Goal: Information Seeking & Learning: Learn about a topic

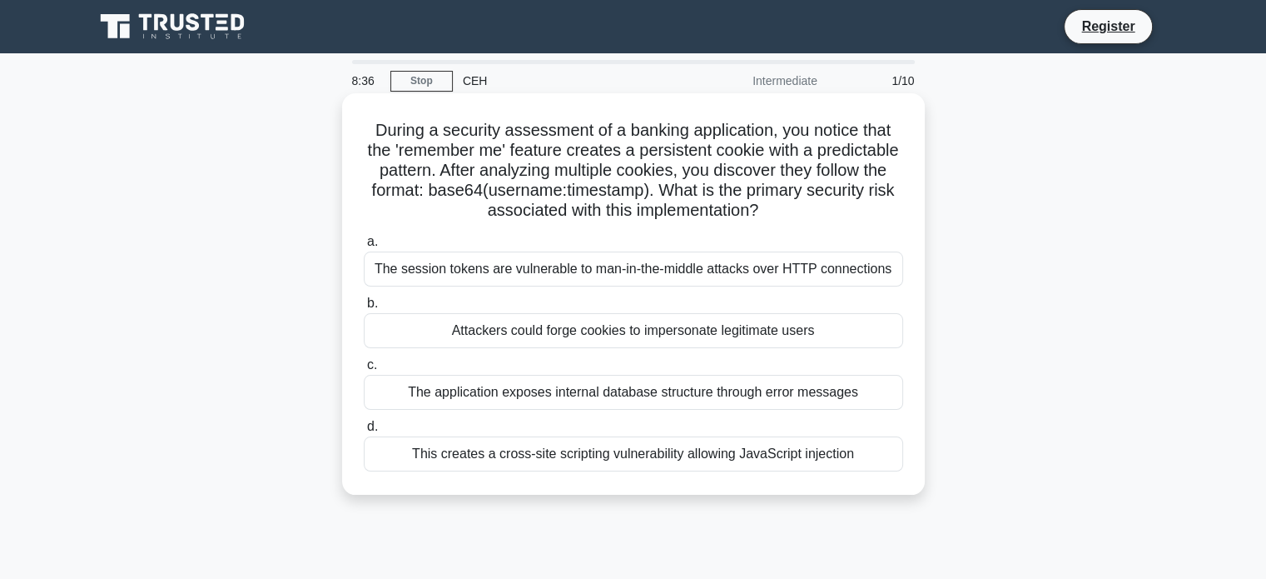
click at [676, 336] on div "Attackers could forge cookies to impersonate legitimate users" at bounding box center [633, 330] width 539 height 35
click at [364, 309] on input "b. Attackers could forge cookies to impersonate legitimate users" at bounding box center [364, 303] width 0 height 11
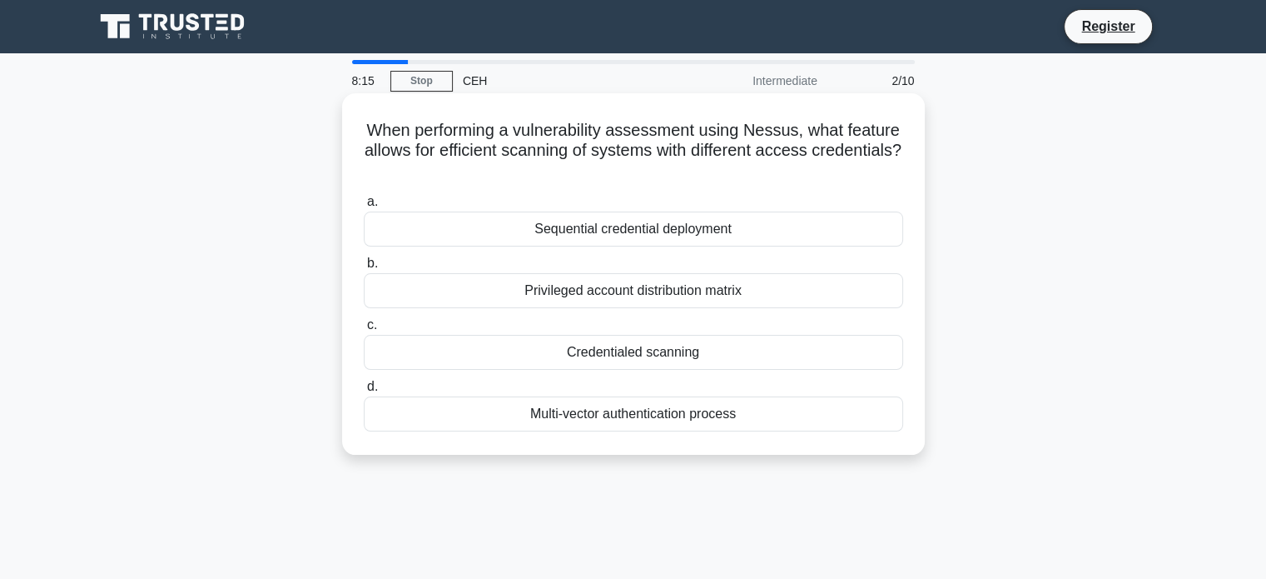
click at [660, 350] on div "Credentialed scanning" at bounding box center [633, 352] width 539 height 35
click at [364, 331] on input "c. Credentialed scanning" at bounding box center [364, 325] width 0 height 11
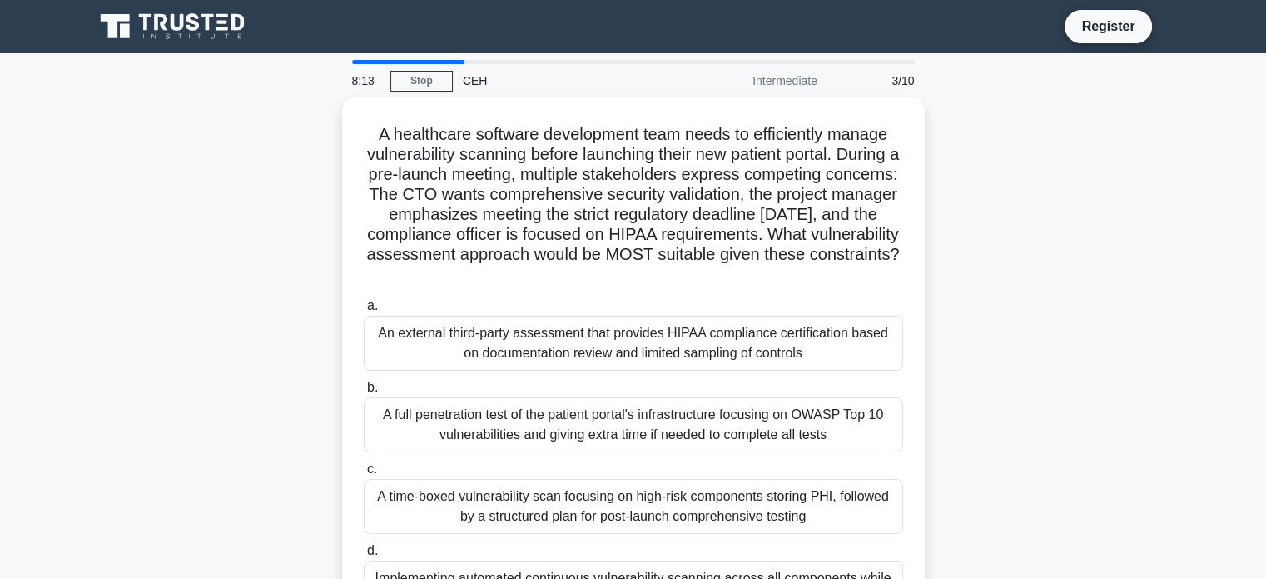
drag, startPoint x: 503, startPoint y: 108, endPoint x: 242, endPoint y: 71, distance: 263.3
click at [242, 71] on div "8:13 Stop CEH Intermediate 3/10 A healthcare software development team needs to…" at bounding box center [633, 476] width 1099 height 833
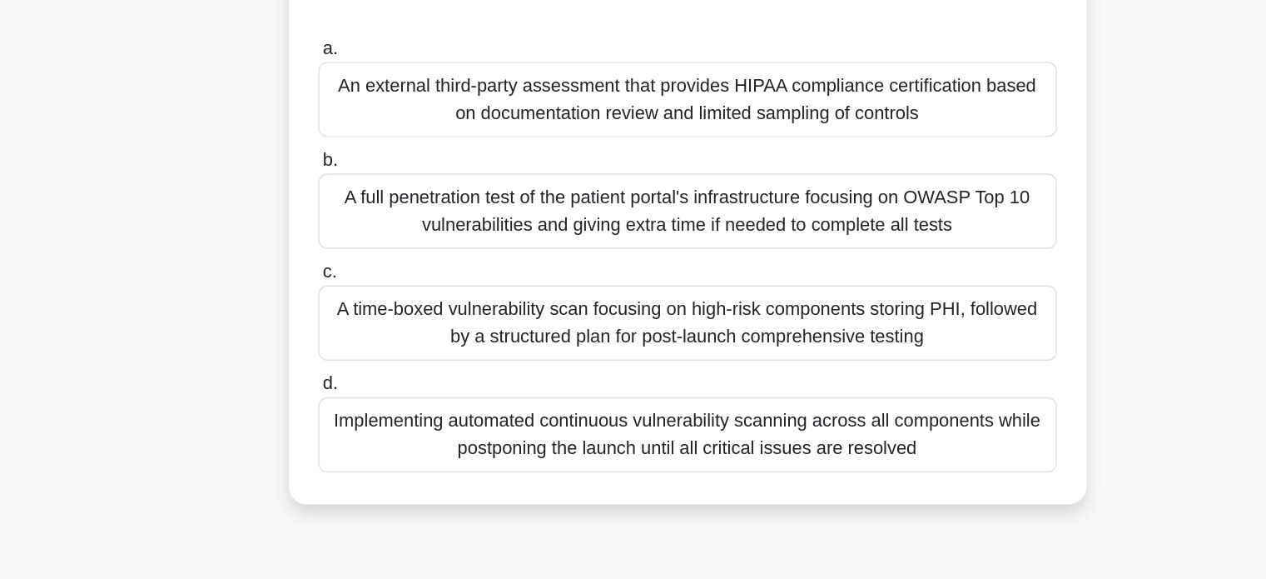
scroll to position [111, 0]
click at [609, 239] on div "An external third-party assessment that provides HIPAA compliance certification…" at bounding box center [633, 228] width 539 height 55
click at [364, 196] on input "a. An external third-party assessment that provides HIPAA compliance certificat…" at bounding box center [364, 191] width 0 height 11
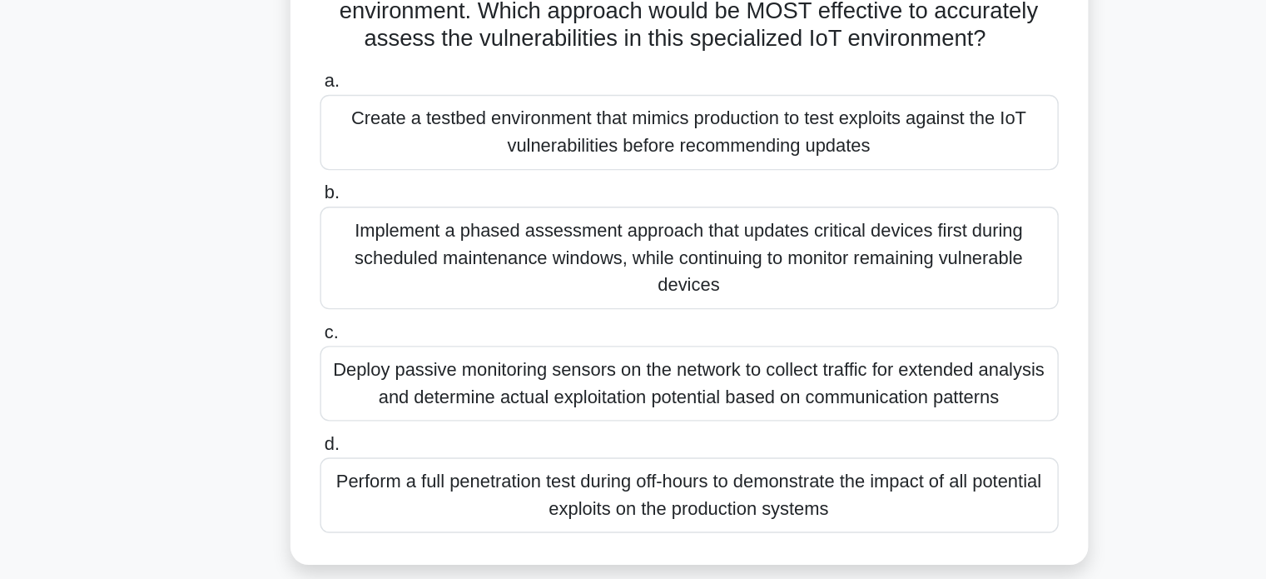
click at [609, 239] on label "a. Create a testbed environment that mimics production to test exploits against…" at bounding box center [633, 242] width 539 height 75
click at [364, 221] on input "a. Create a testbed environment that mimics production to test exploits against…" at bounding box center [364, 215] width 0 height 11
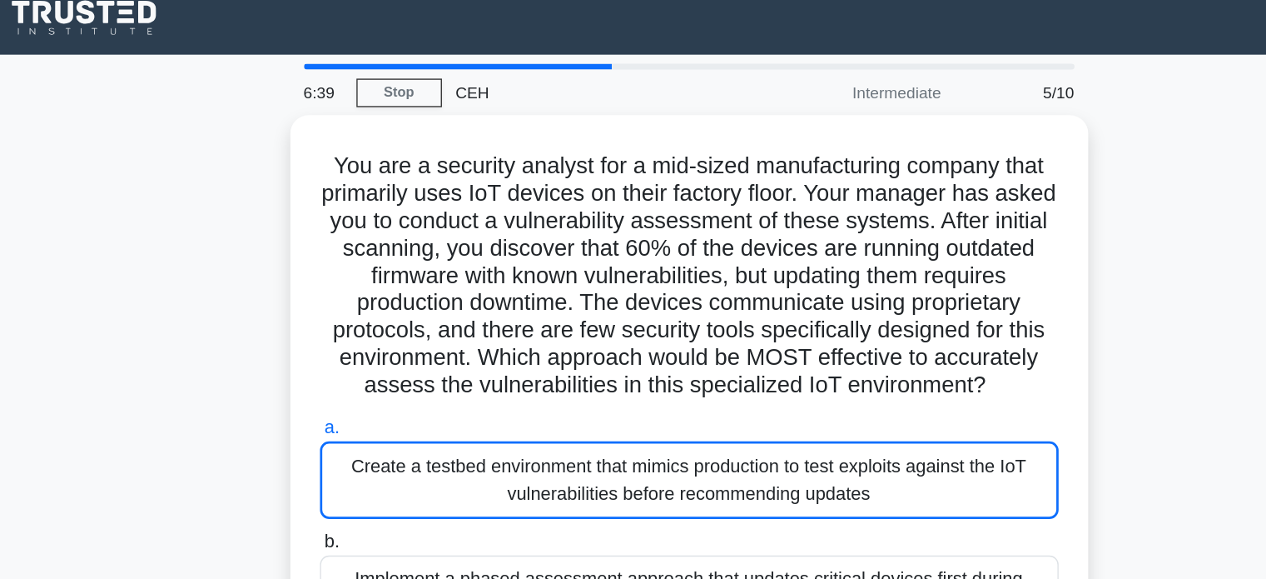
scroll to position [0, 0]
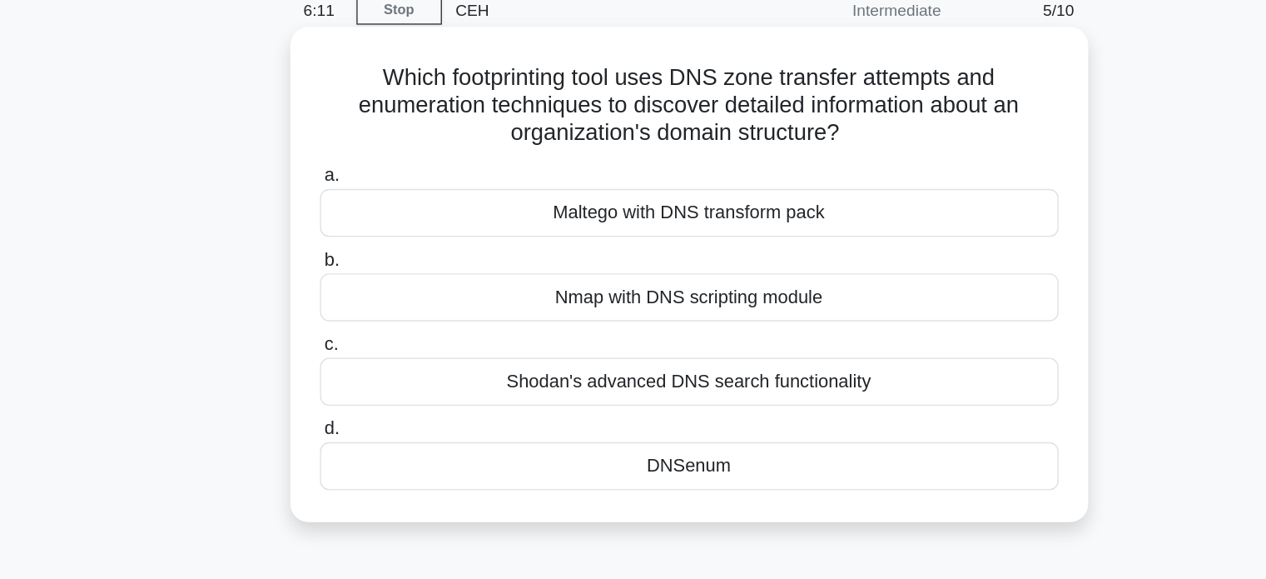
click at [633, 413] on div "DNSenum" at bounding box center [633, 413] width 539 height 35
click at [364, 392] on input "d. DNSenum" at bounding box center [364, 386] width 0 height 11
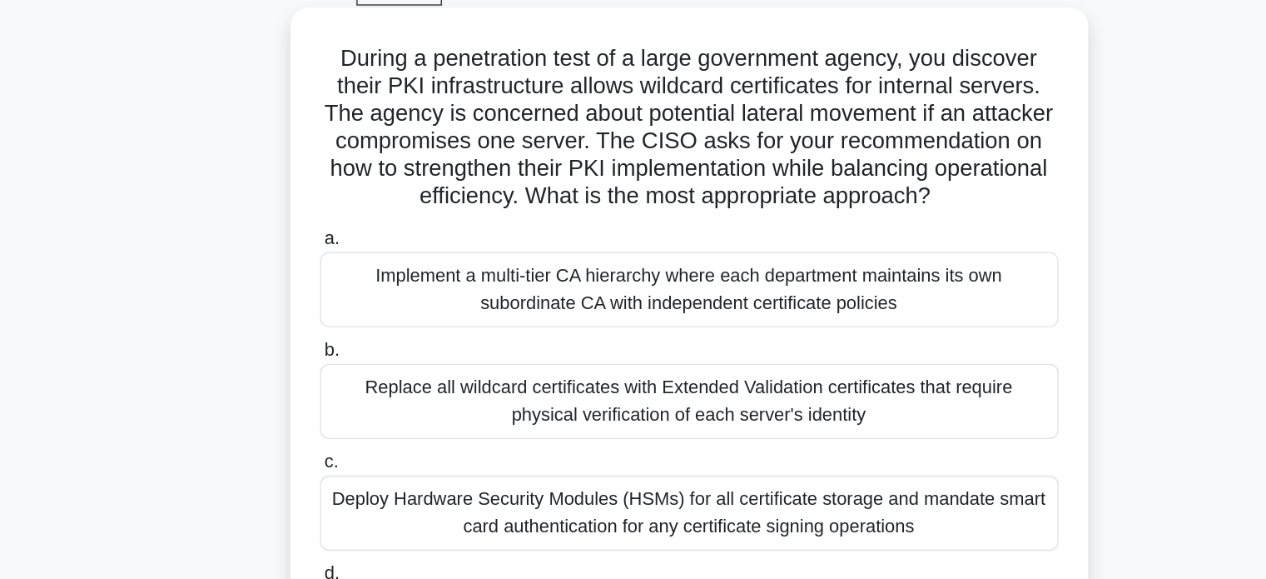
scroll to position [22, 0]
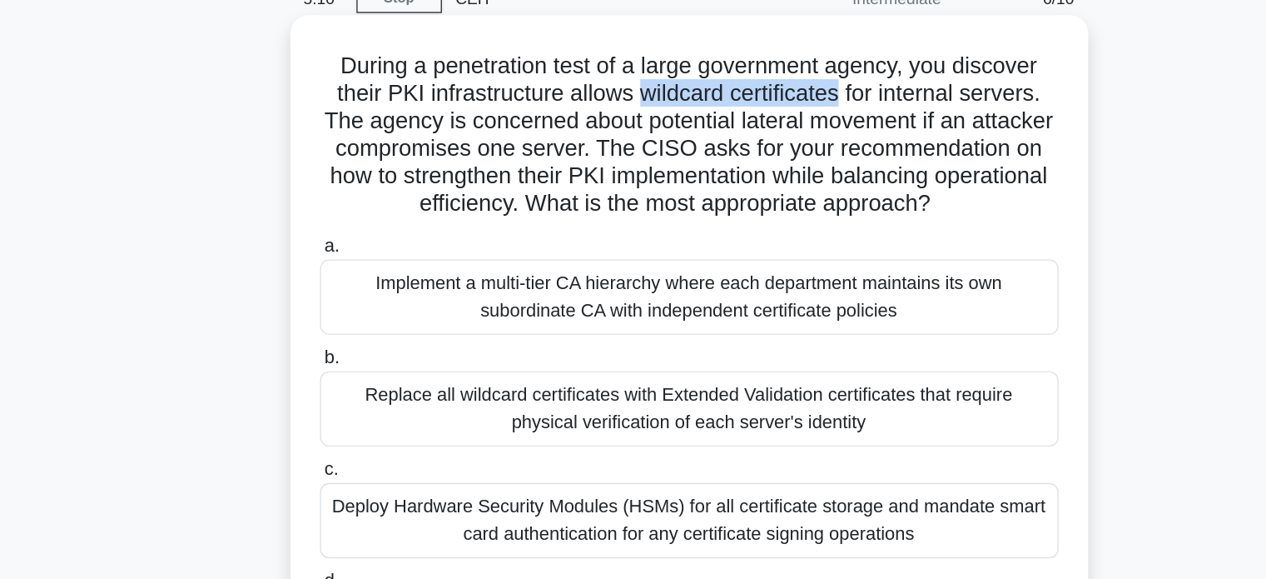
drag, startPoint x: 599, startPoint y: 133, endPoint x: 739, endPoint y: 125, distance: 140.1
click at [744, 125] on h5 "During a penetration test of a large government agency, you discover their PKI …" at bounding box center [633, 159] width 543 height 122
copy h5 "wildcard certificates"
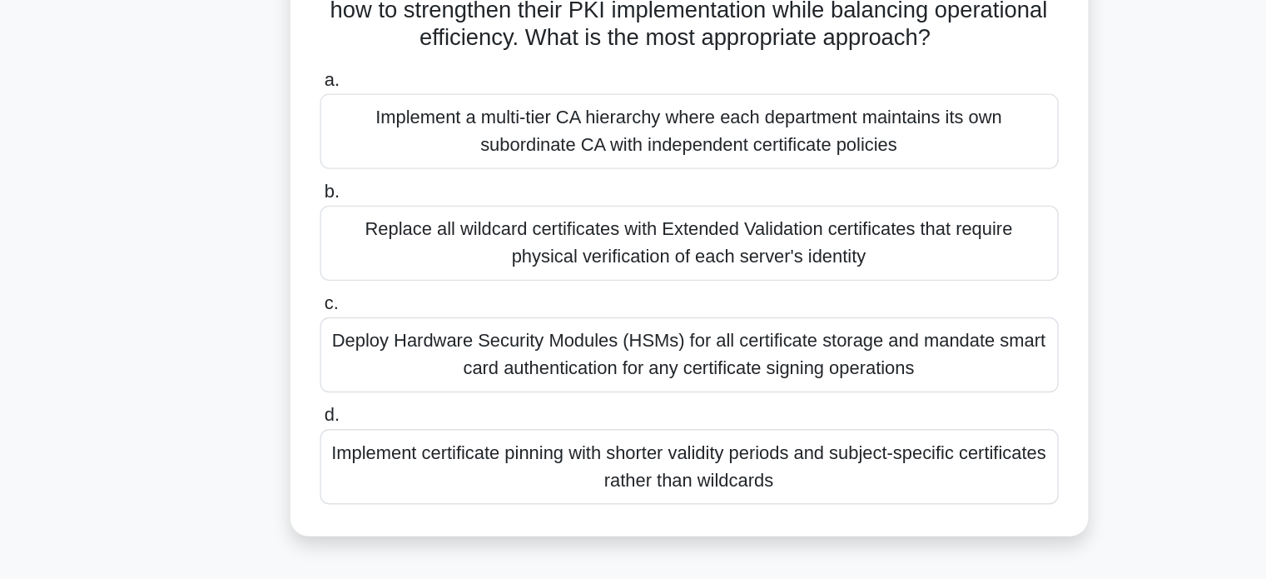
scroll to position [47, 0]
click at [763, 279] on div "Implement a multi-tier CA hierarchy where each department maintains its own sub…" at bounding box center [633, 251] width 539 height 55
click at [364, 220] on input "a. Implement a multi-tier CA hierarchy where each department maintains its own …" at bounding box center [364, 214] width 0 height 11
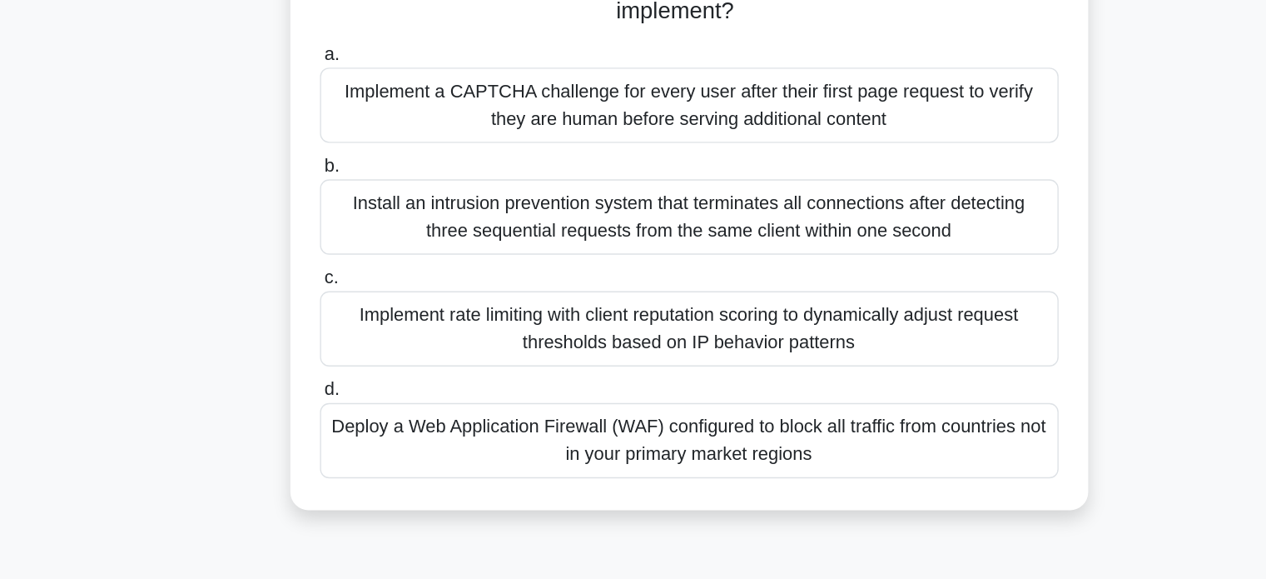
scroll to position [108, 0]
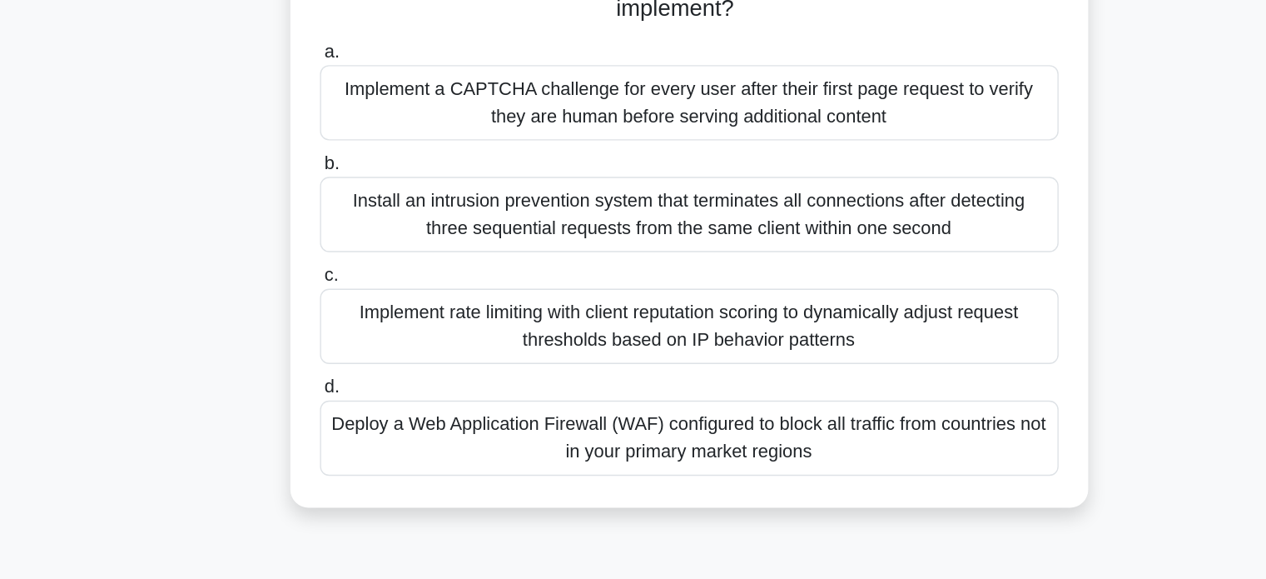
click at [724, 397] on div "Implement rate limiting with client reputation scoring to dynamically adjust re…" at bounding box center [633, 393] width 539 height 55
click at [364, 362] on input "c. Implement rate limiting with client reputation scoring to dynamically adjust…" at bounding box center [364, 356] width 0 height 11
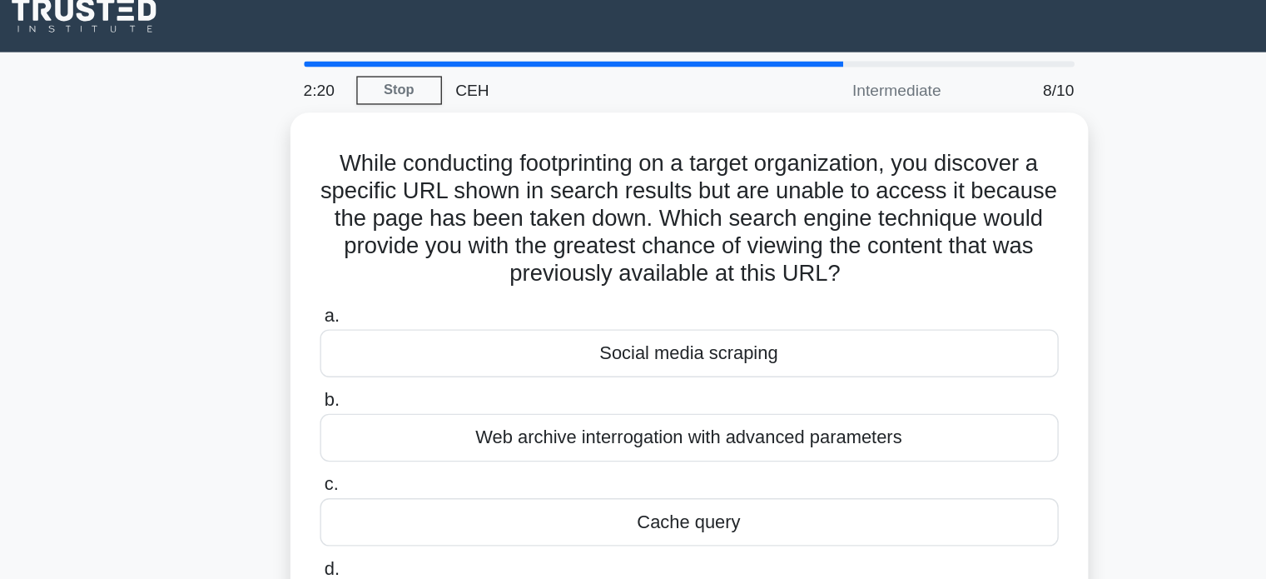
scroll to position [0, 0]
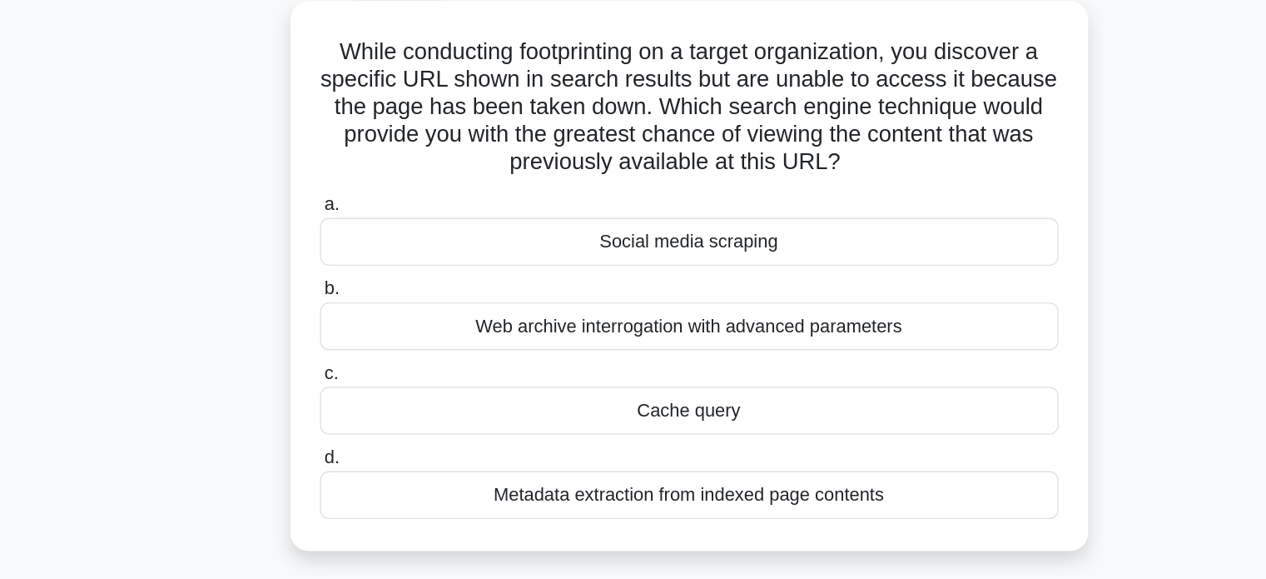
click at [613, 336] on div "Web archive interrogation with advanced parameters" at bounding box center [633, 330] width 539 height 35
click at [364, 309] on input "b. Web archive interrogation with advanced parameters" at bounding box center [364, 303] width 0 height 11
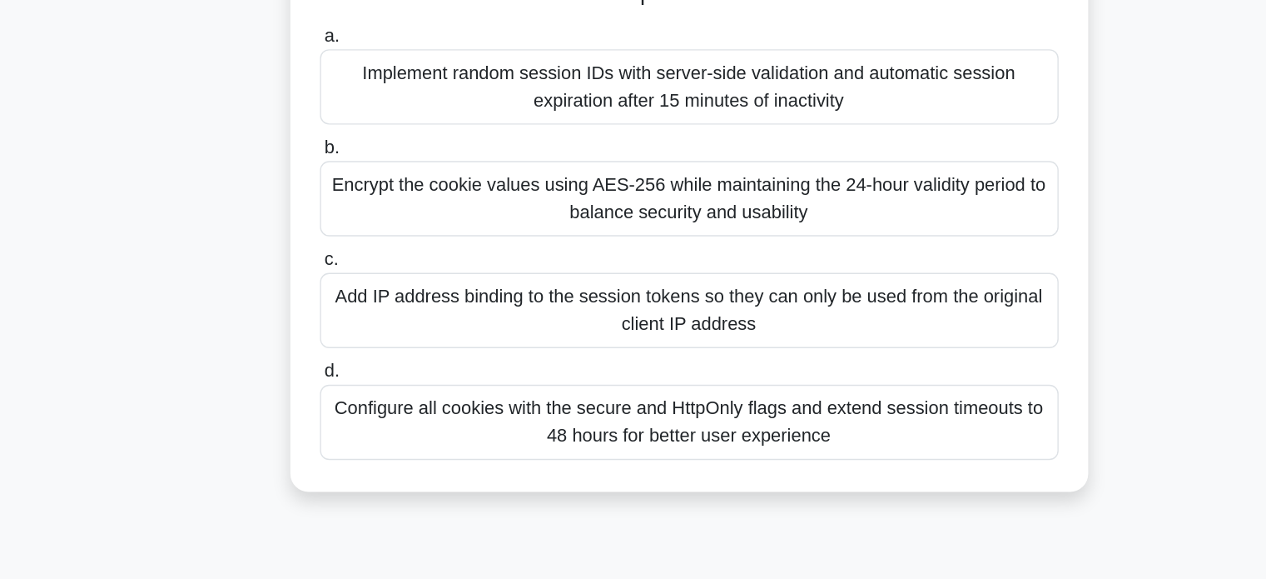
scroll to position [122, 0]
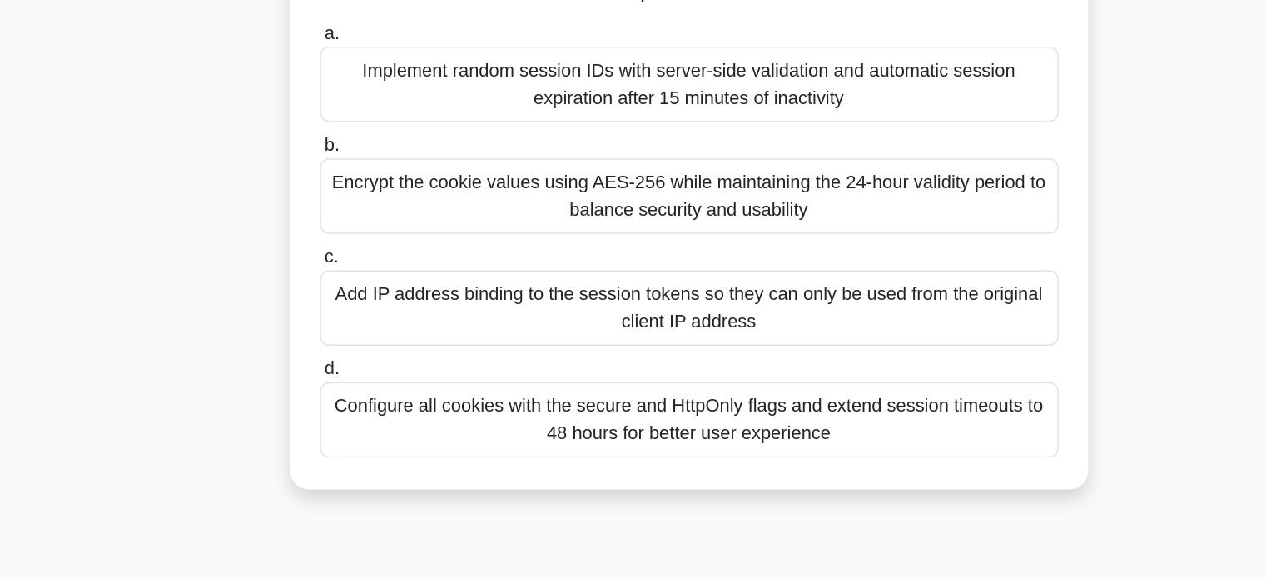
click at [635, 386] on div "Add IP address binding to the session tokens so they can only be used from the …" at bounding box center [633, 380] width 539 height 55
click at [364, 349] on input "c. Add IP address binding to the session tokens so they can only be used from t…" at bounding box center [364, 343] width 0 height 11
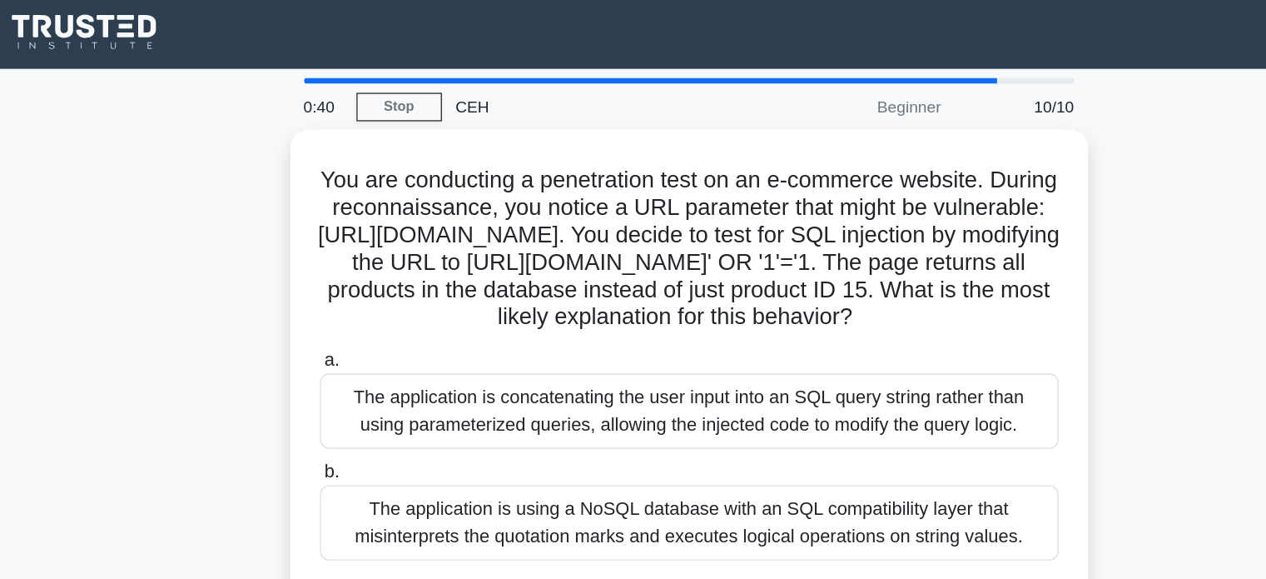
scroll to position [0, 0]
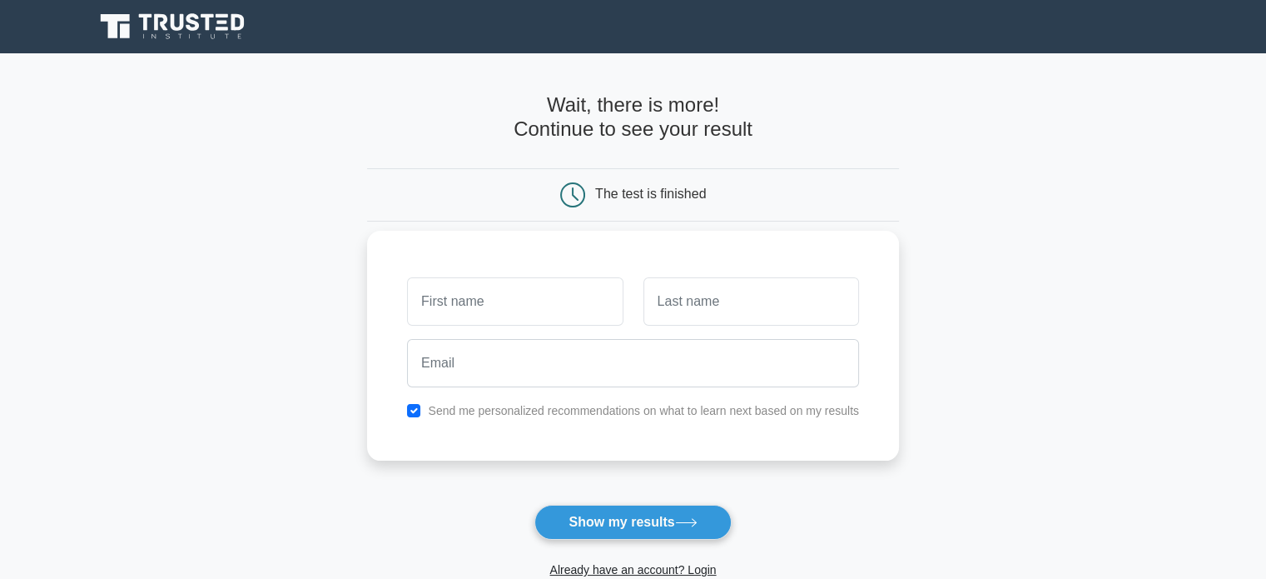
click at [487, 289] on input "text" at bounding box center [515, 301] width 216 height 48
type input "Seng"
click at [879, 298] on div "Seng Send me personalized recommendations on what to learn next based on my res…" at bounding box center [633, 346] width 532 height 230
click at [796, 317] on input "text" at bounding box center [752, 301] width 216 height 48
type input "Taing"
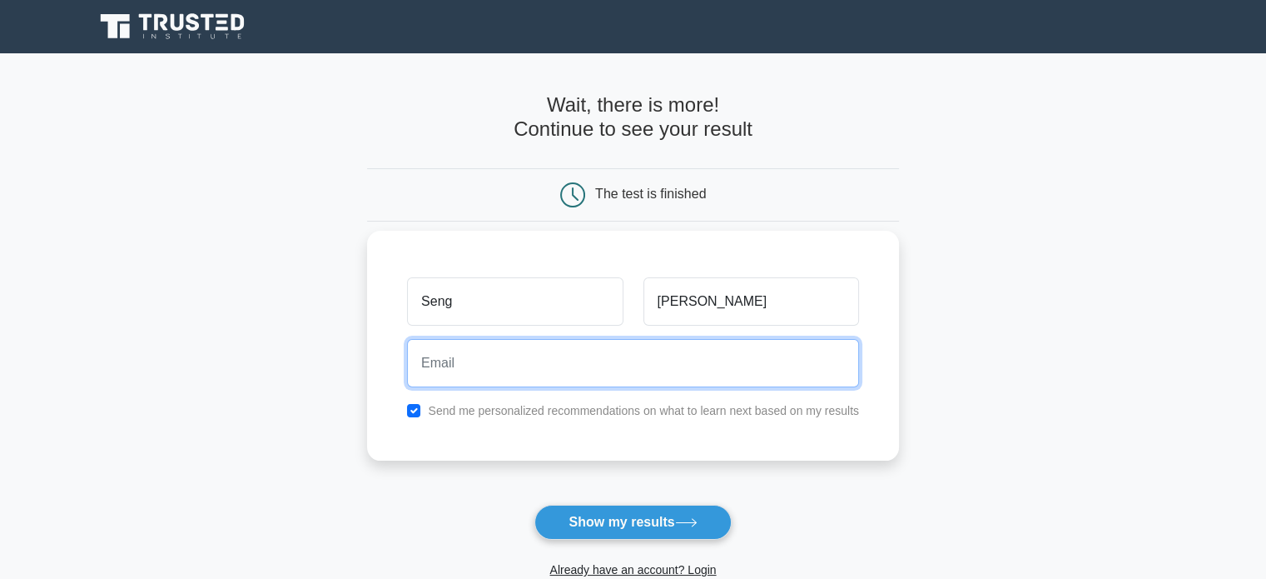
click at [609, 384] on input "email" at bounding box center [633, 363] width 452 height 48
type input "thangseng99@gmail.com"
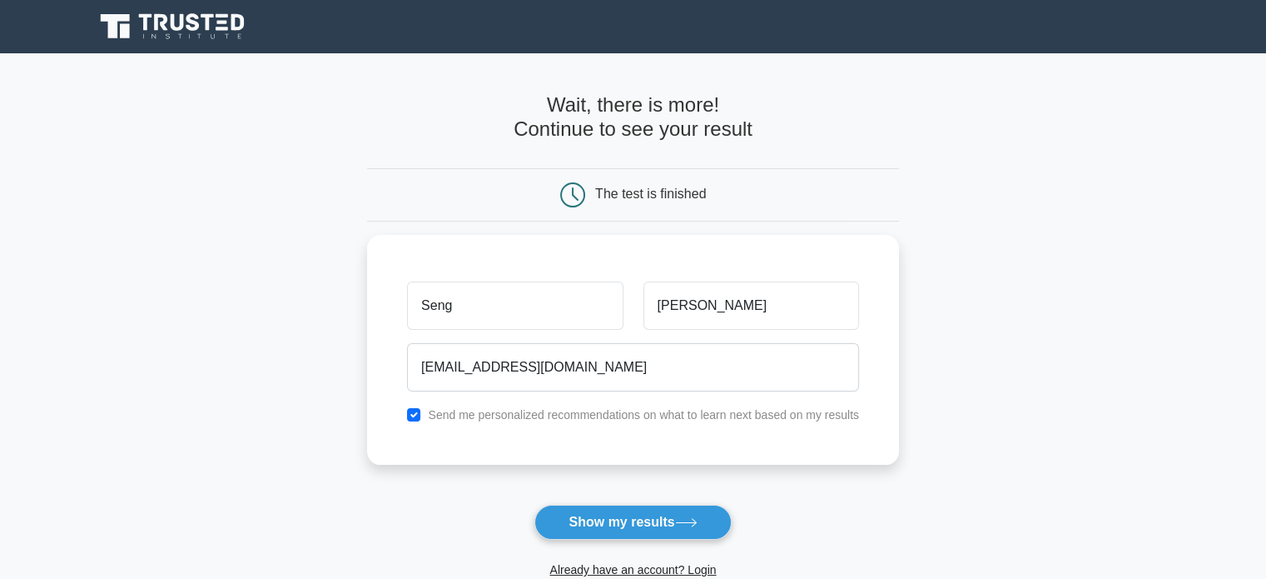
click at [630, 527] on button "Show my results" at bounding box center [632, 522] width 196 height 35
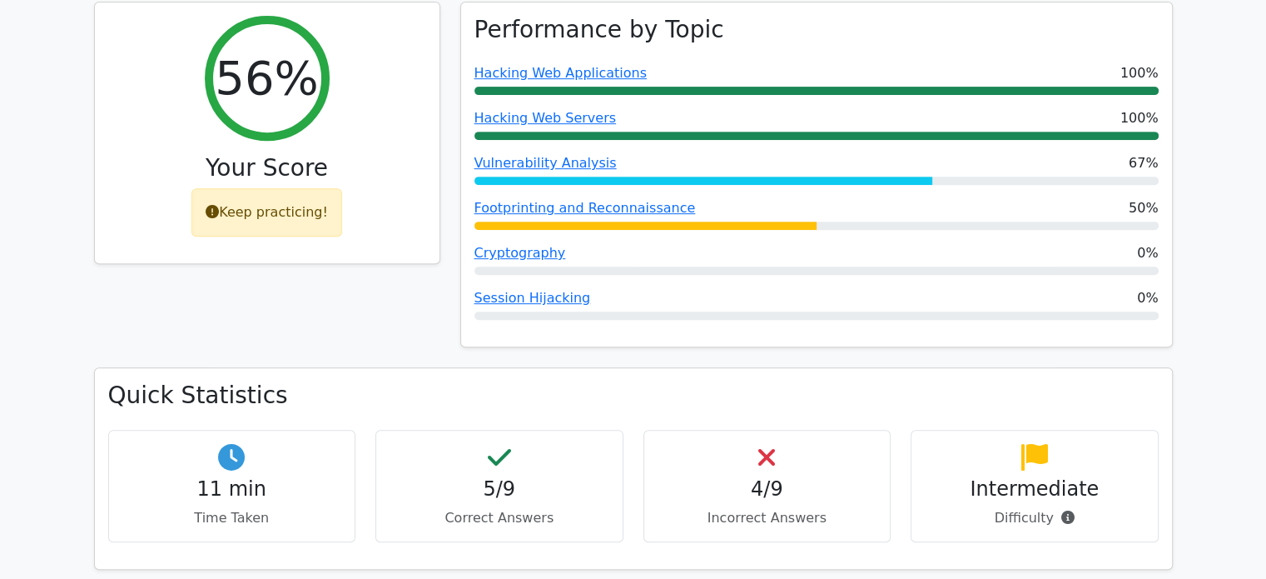
scroll to position [749, 0]
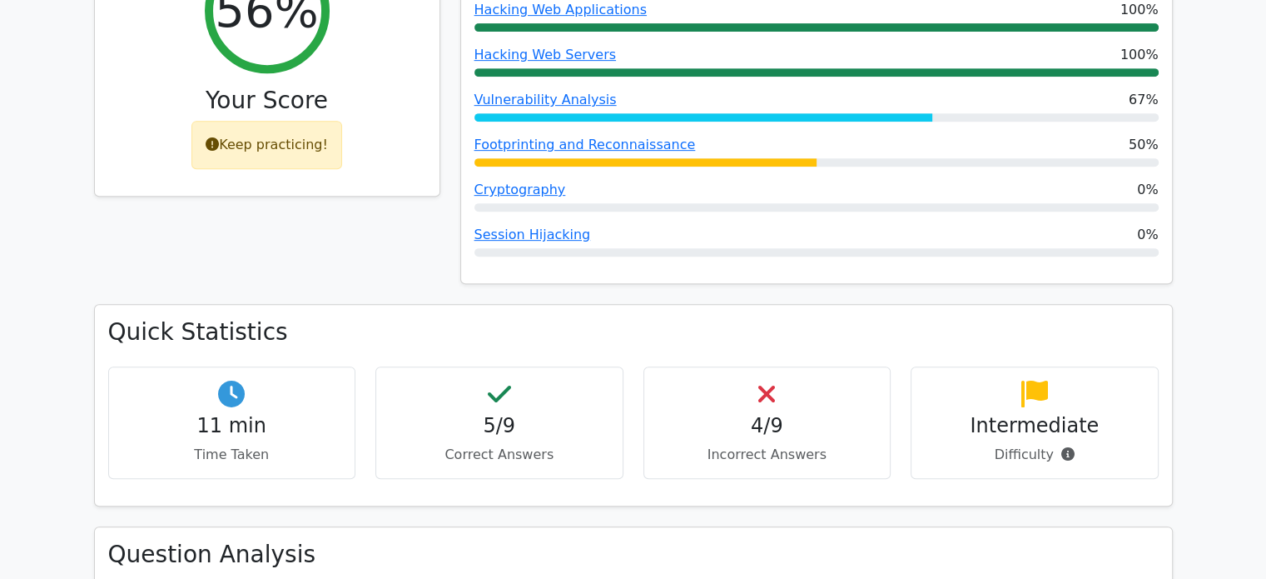
click at [310, 121] on div "Keep practicing!" at bounding box center [266, 145] width 151 height 48
click at [291, 121] on div "Keep practicing!" at bounding box center [266, 145] width 151 height 48
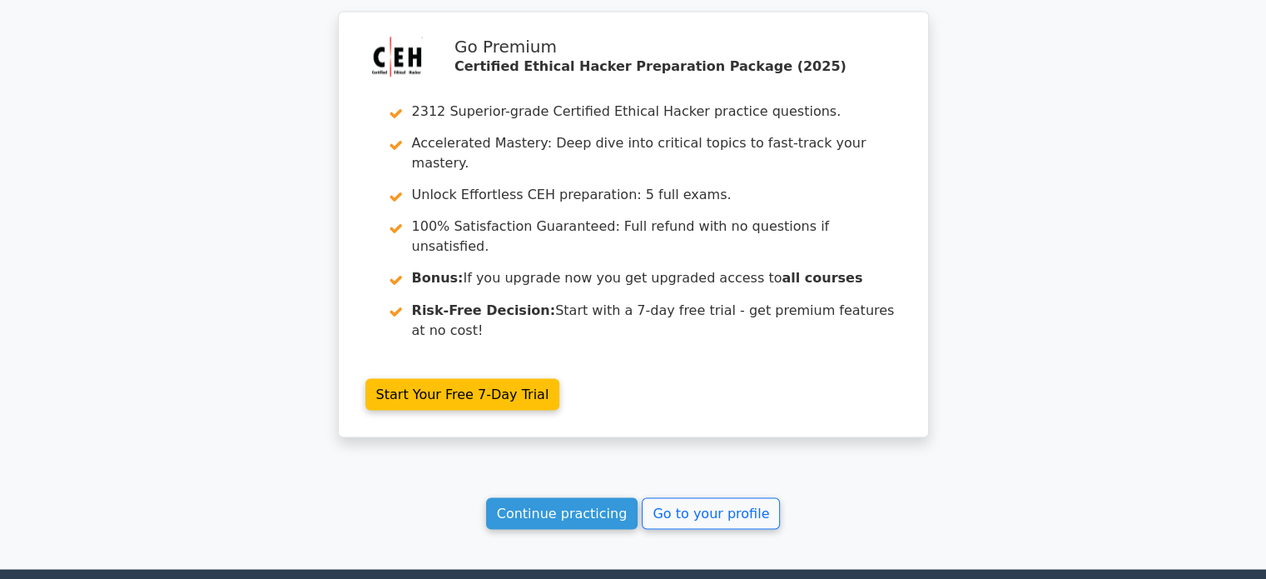
scroll to position [2857, 0]
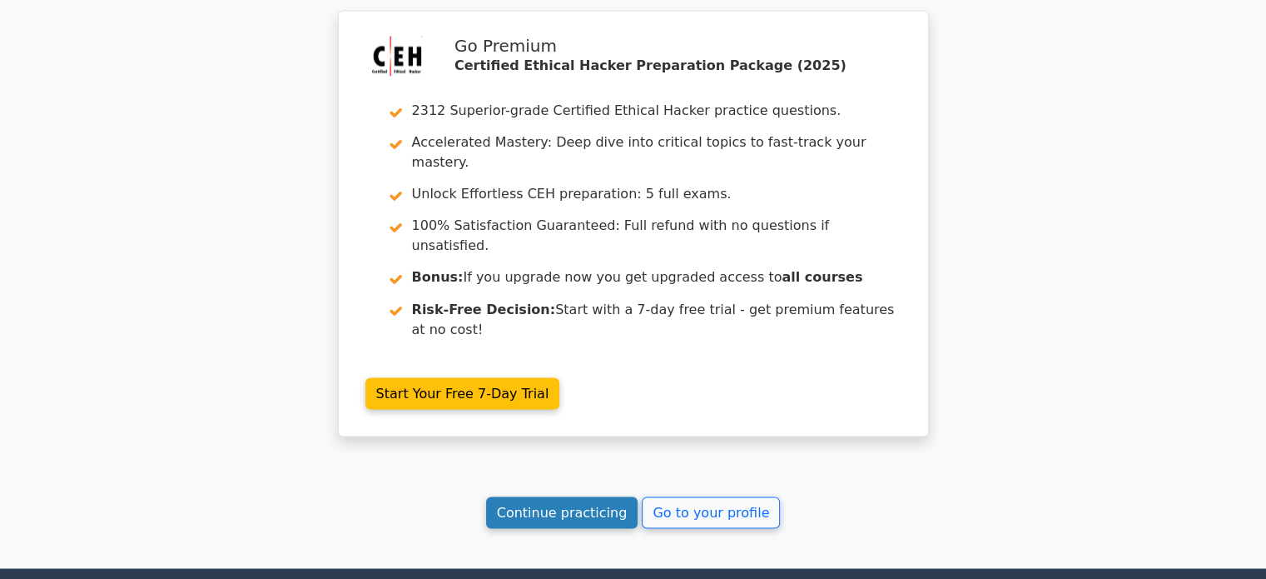
click at [526, 496] on link "Continue practicing" at bounding box center [562, 512] width 152 height 32
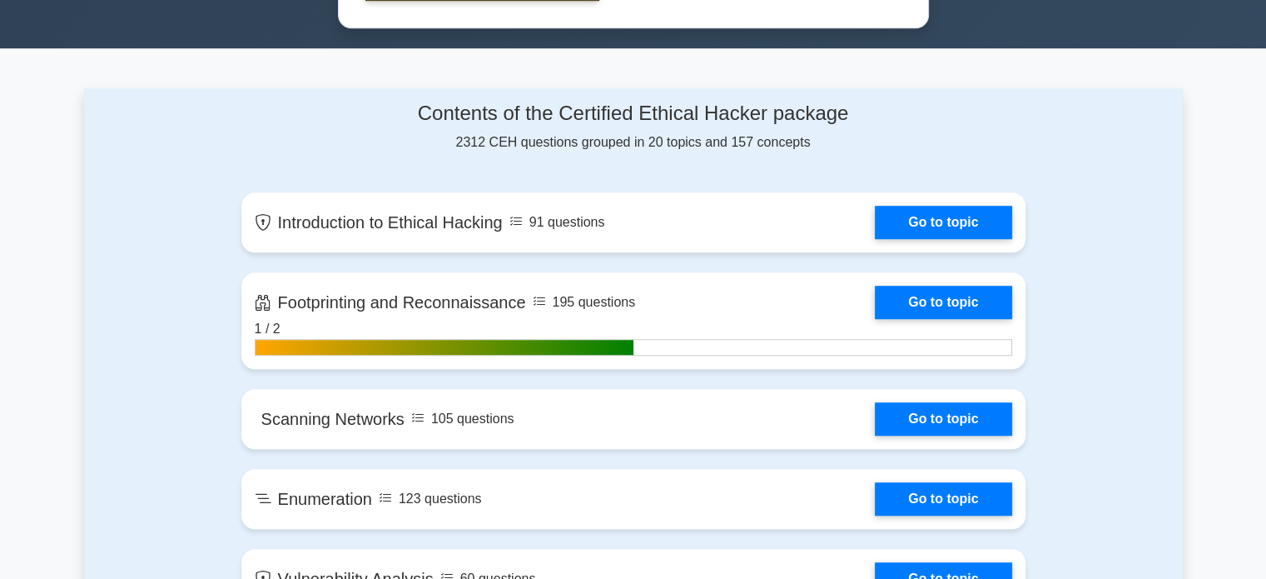
scroll to position [999, 0]
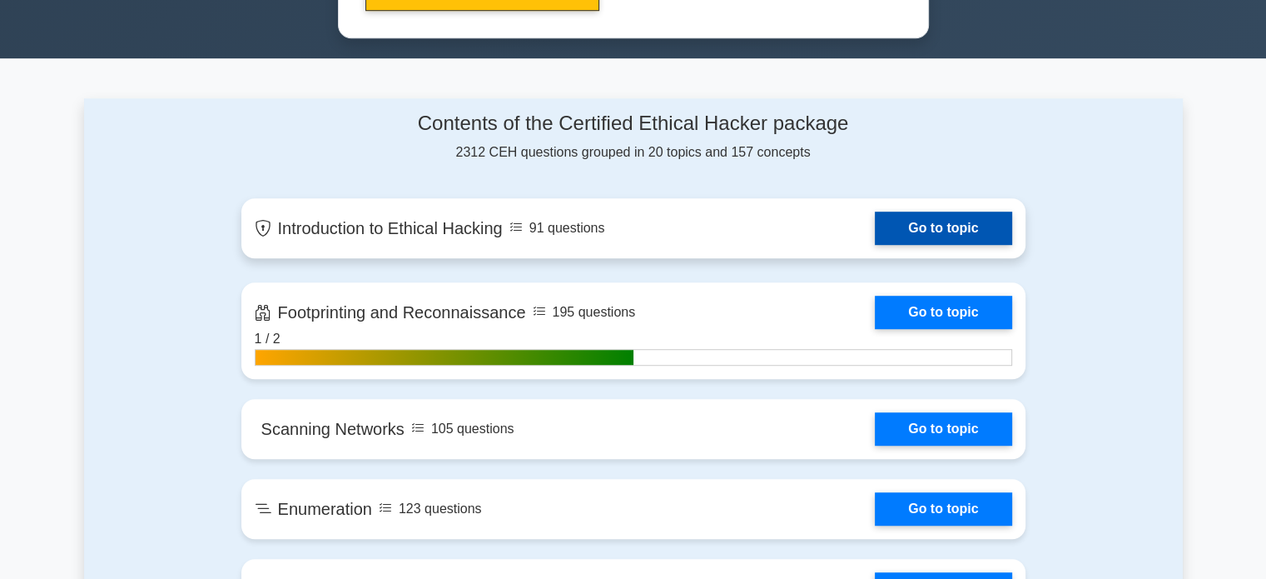
click at [875, 224] on link "Go to topic" at bounding box center [943, 227] width 137 height 33
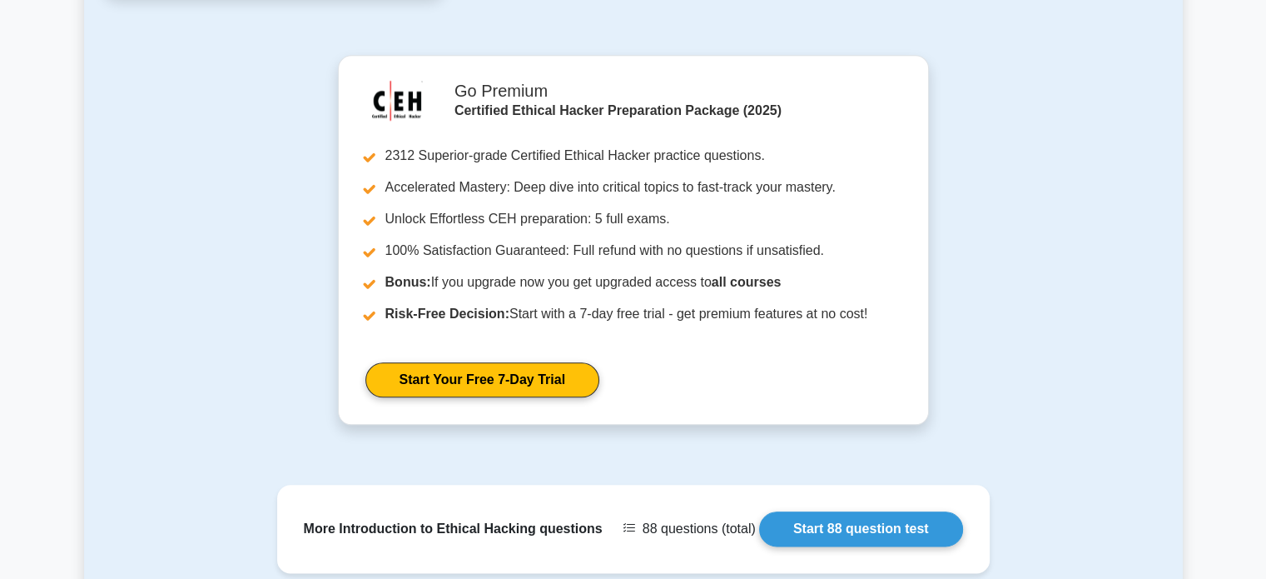
scroll to position [1915, 0]
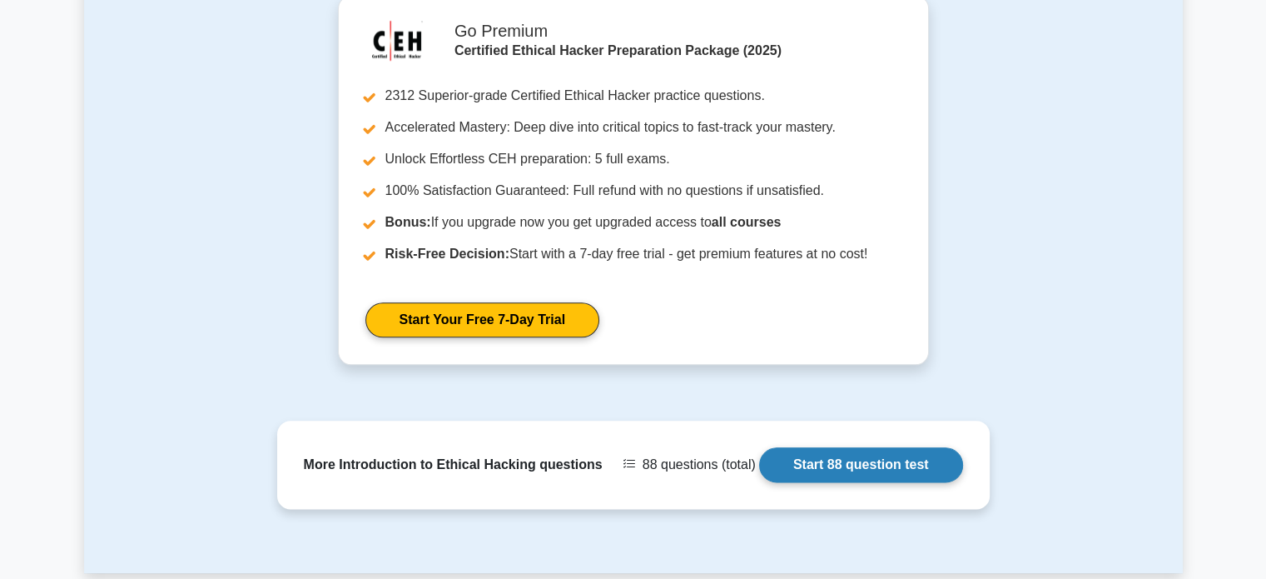
click at [843, 447] on link "Start 88 question test" at bounding box center [861, 464] width 204 height 35
